Goal: Task Accomplishment & Management: Manage account settings

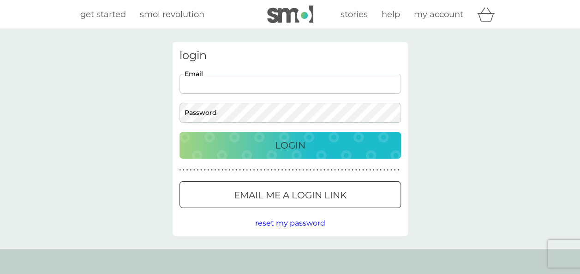
click at [243, 82] on input "Email" at bounding box center [289, 84] width 221 height 20
type input "[EMAIL_ADDRESS][DOMAIN_NAME]"
click at [179, 132] on button "Login" at bounding box center [289, 145] width 221 height 27
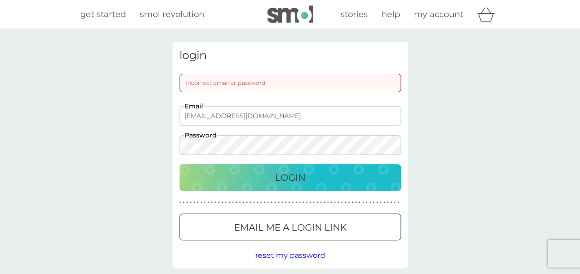
click at [179, 164] on button "Login" at bounding box center [289, 177] width 221 height 27
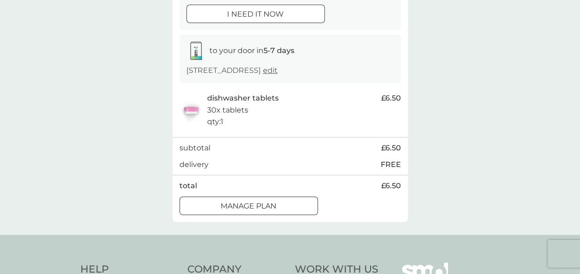
scroll to position [117, 0]
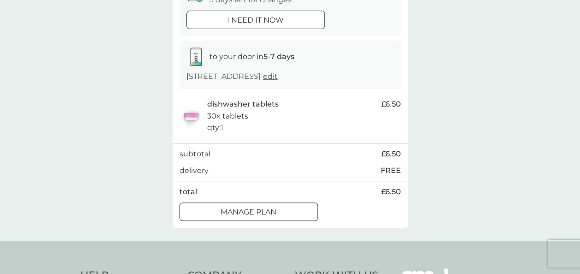
click at [268, 213] on p "Manage plan" at bounding box center [248, 212] width 56 height 12
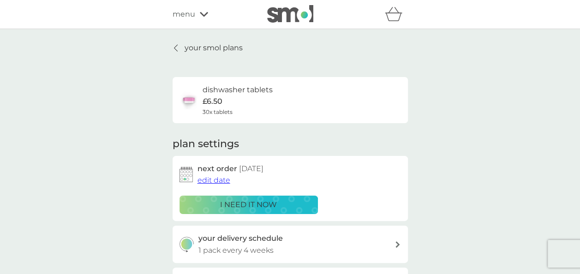
click at [183, 41] on div "your smol plans dishwasher tablets £6.50 30x tablets plan settings next order […" at bounding box center [290, 249] width 580 height 440
click at [186, 50] on p "your smol plans" at bounding box center [213, 48] width 58 height 12
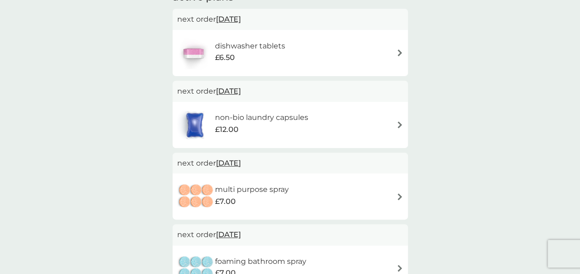
scroll to position [176, 0]
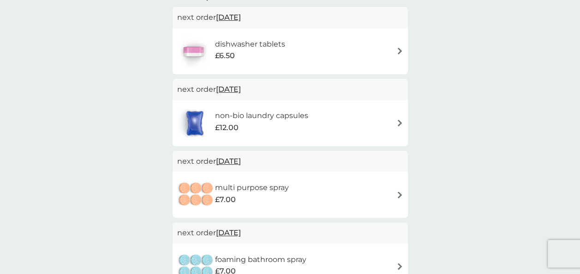
click at [307, 125] on div "£12.00" at bounding box center [260, 128] width 93 height 12
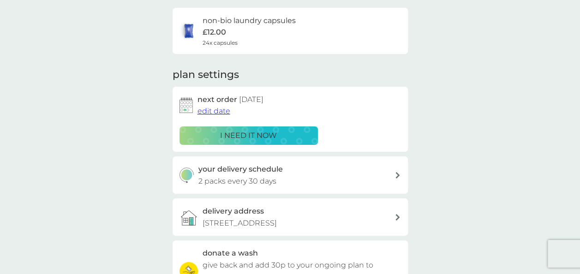
scroll to position [103, 0]
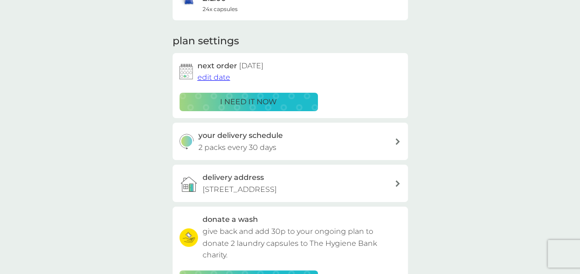
click at [393, 140] on div "your delivery schedule 2 packs every 30 days" at bounding box center [296, 142] width 196 height 24
select select "28"
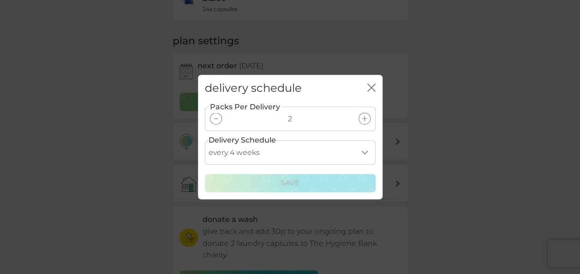
click at [214, 119] on div at bounding box center [216, 119] width 12 height 12
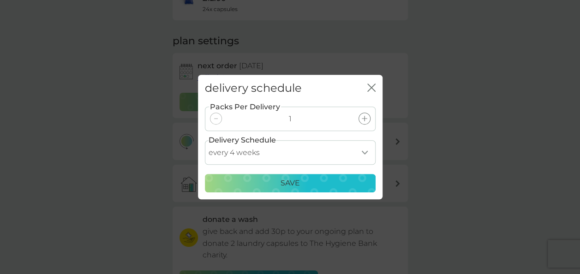
click at [270, 183] on div "Save" at bounding box center [290, 183] width 159 height 12
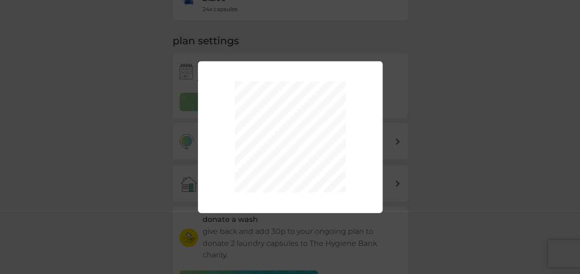
click at [522, 80] on div "Packs Per Delivery 1 Delivery Schedule every 1 week every 2 weeks every 3 weeks…" at bounding box center [290, 137] width 580 height 274
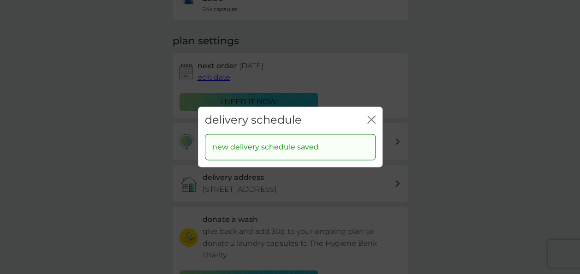
click at [367, 119] on icon "close" at bounding box center [371, 119] width 8 height 8
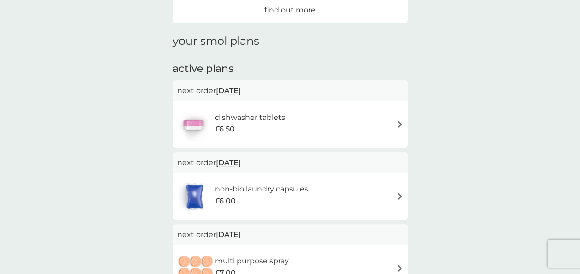
scroll to position [176, 0]
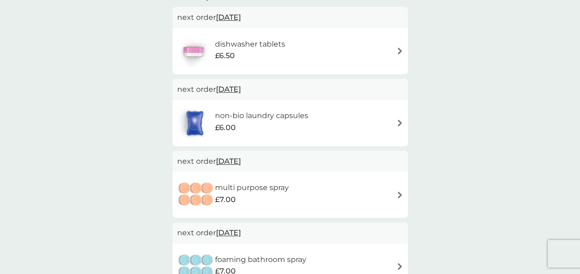
click at [398, 195] on img at bounding box center [399, 194] width 7 height 7
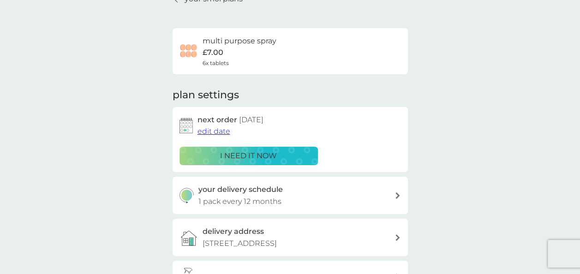
scroll to position [61, 0]
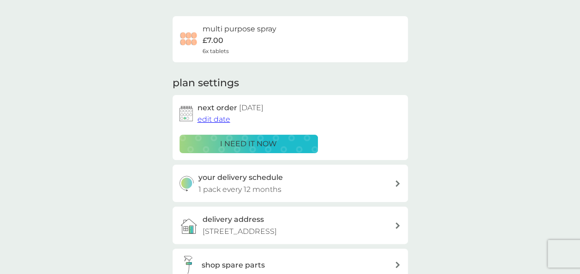
click at [265, 148] on p "i need it now" at bounding box center [248, 144] width 57 height 12
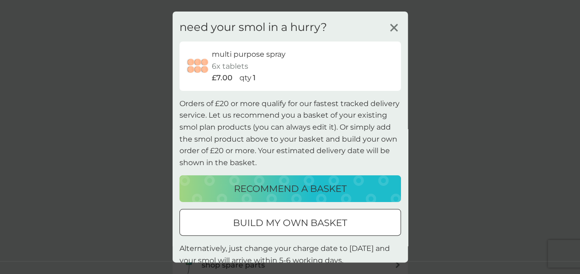
scroll to position [25, 0]
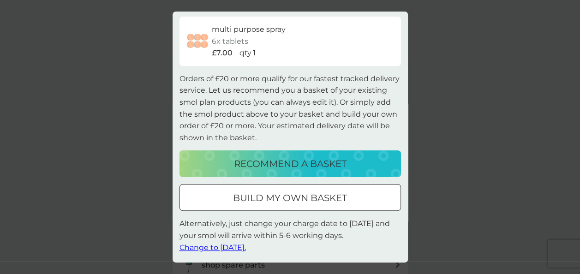
click at [231, 248] on span "Change to tomorrow." at bounding box center [212, 247] width 66 height 9
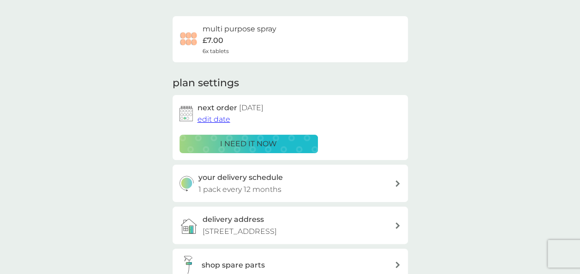
click at [338, 183] on div "your delivery schedule 1 pack every 12 months" at bounding box center [296, 184] width 196 height 24
select select "8"
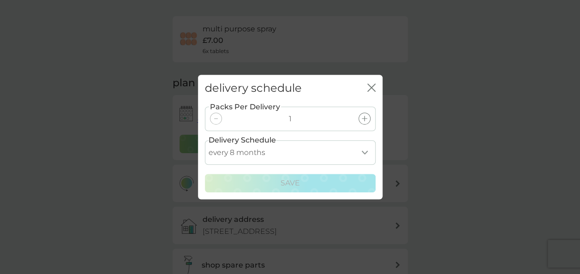
click at [307, 154] on select "every 1 month every 2 months every 3 months every 4 months every 5 months every…" at bounding box center [290, 152] width 171 height 24
click at [443, 162] on div "delivery schedule close Packs Per Delivery 1 Delivery Schedule every 1 month ev…" at bounding box center [290, 137] width 580 height 274
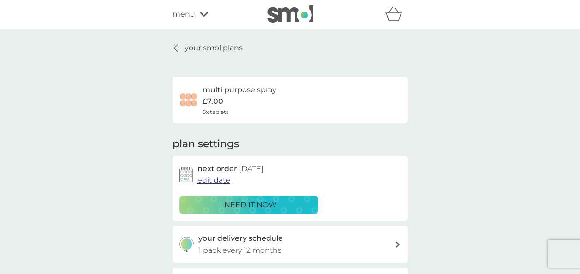
click at [212, 52] on p "your smol plans" at bounding box center [213, 48] width 58 height 12
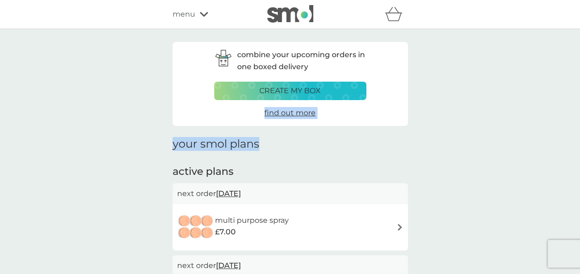
drag, startPoint x: 578, startPoint y: 84, endPoint x: 588, endPoint y: 144, distance: 60.3
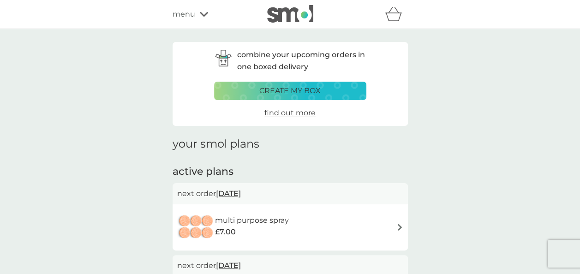
click at [197, 23] on div "refer a friend & you BOTH save smol impact smol shop your smol plans your upcom…" at bounding box center [289, 14] width 235 height 18
click at [198, 16] on div "menu" at bounding box center [211, 14] width 78 height 12
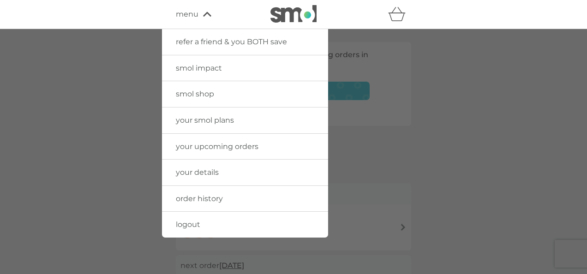
click at [188, 100] on link "smol shop" at bounding box center [245, 94] width 166 height 26
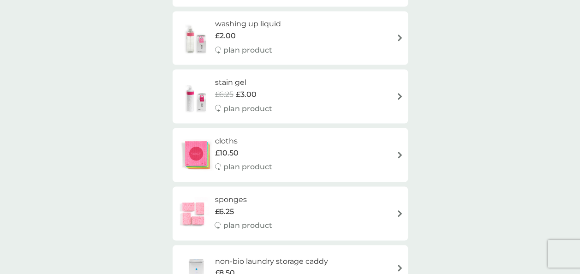
scroll to position [837, 0]
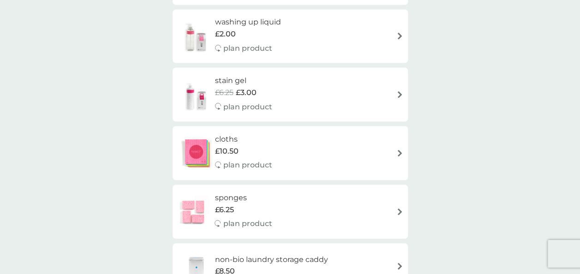
click at [272, 106] on div "stain gel £6.25 £3.00 plan product" at bounding box center [248, 94] width 66 height 40
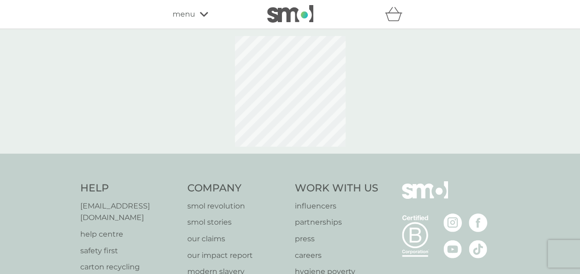
select select "182"
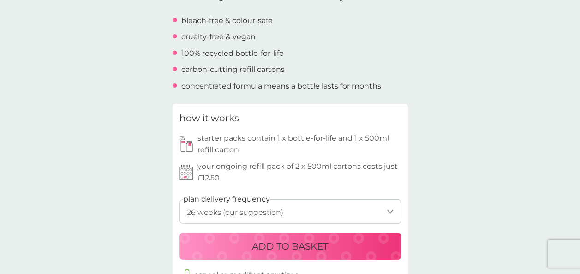
scroll to position [352, 0]
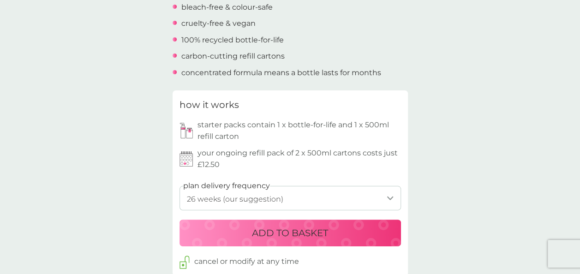
click at [327, 189] on select "1 week 2 weeks 3 weeks 4 weeks 5 weeks 6 weeks 7 weeks 8 weeks 9 weeks 10 weeks…" at bounding box center [289, 198] width 221 height 24
click at [476, 136] on div "back Excellent! Excellent service - always on time with deliveries. Thank you. …" at bounding box center [290, 250] width 580 height 1121
